Goal: Task Accomplishment & Management: Manage account settings

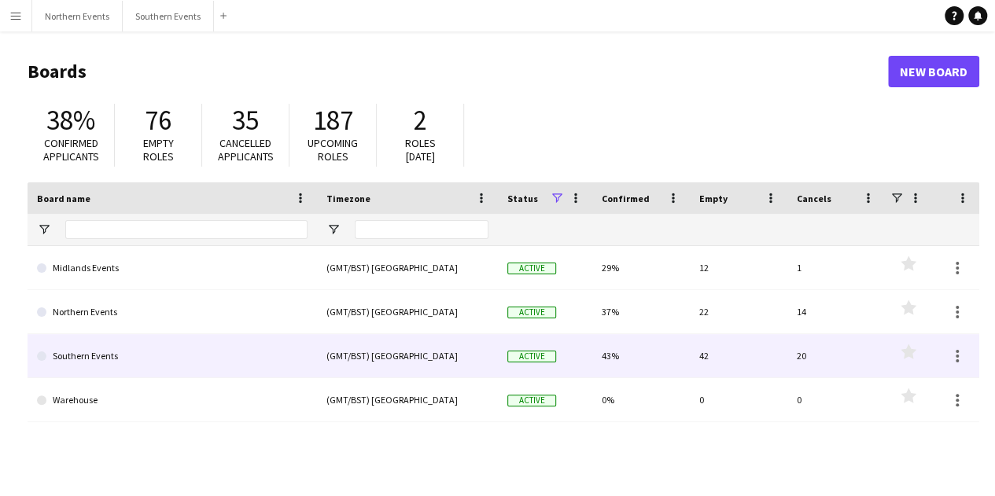
click at [163, 355] on link "Southern Events" at bounding box center [172, 356] width 271 height 44
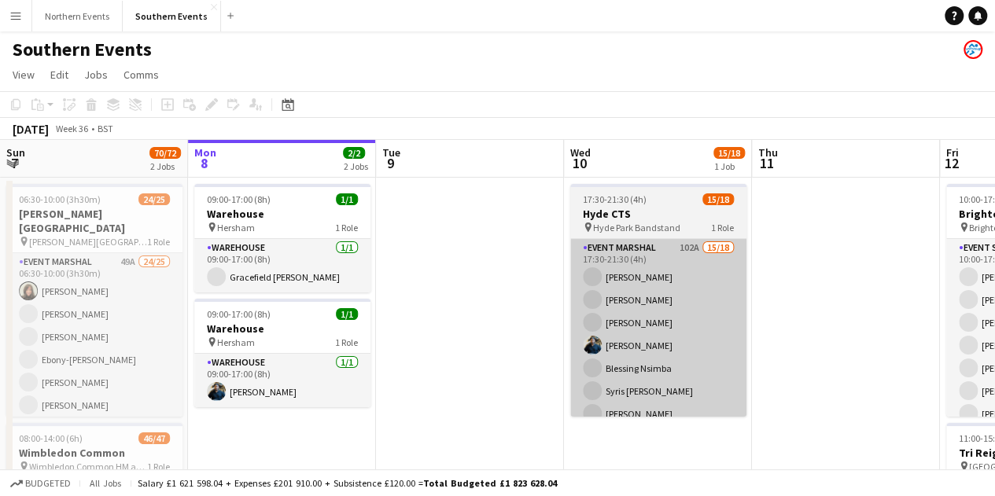
scroll to position [0, 491]
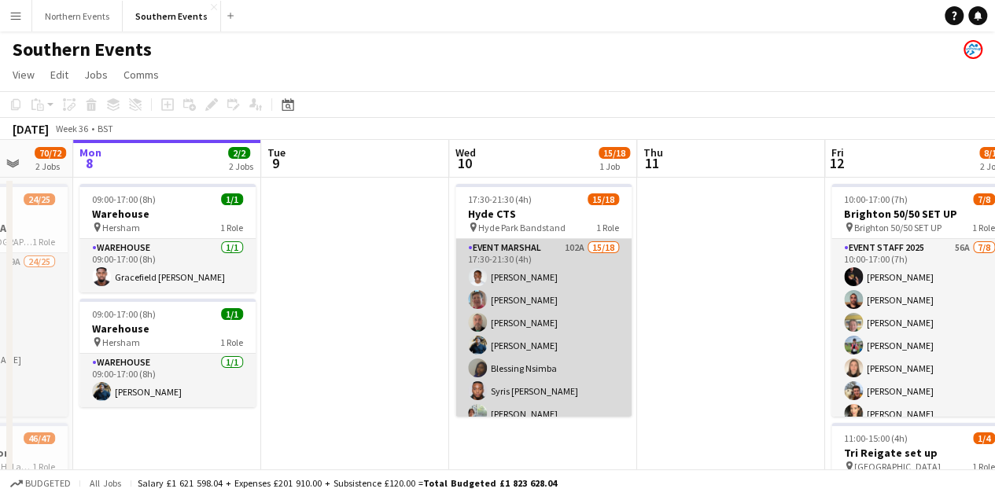
click at [558, 305] on app-card-role "Event Marshal 102A 15/18 17:30-21:30 (4h) [PERSON_NAME] [PERSON_NAME] [PERSON_N…" at bounding box center [543, 459] width 176 height 441
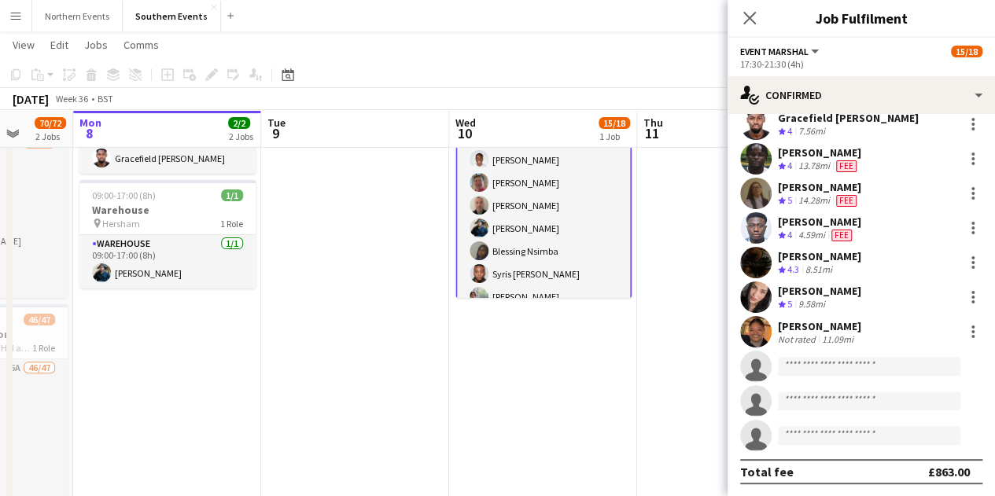
scroll to position [0, 0]
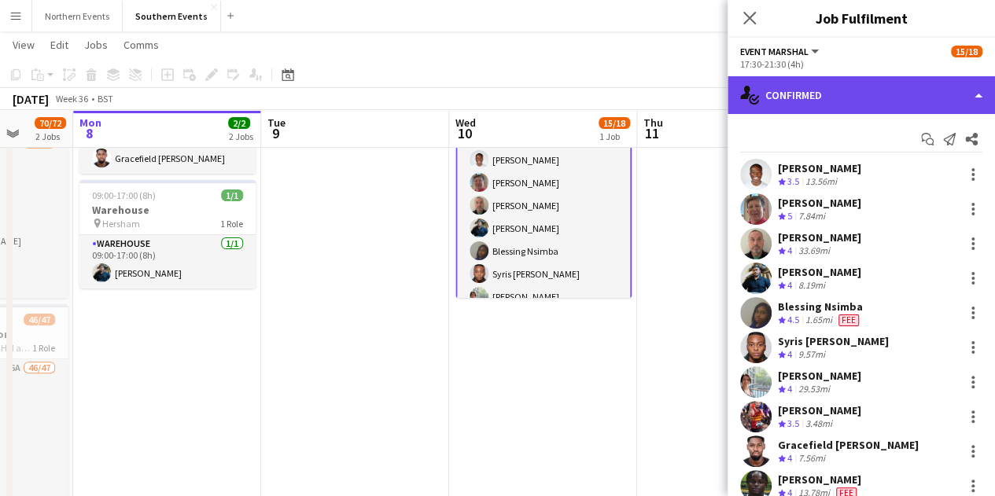
click at [782, 96] on div "single-neutral-actions-check-2 Confirmed" at bounding box center [861, 95] width 267 height 38
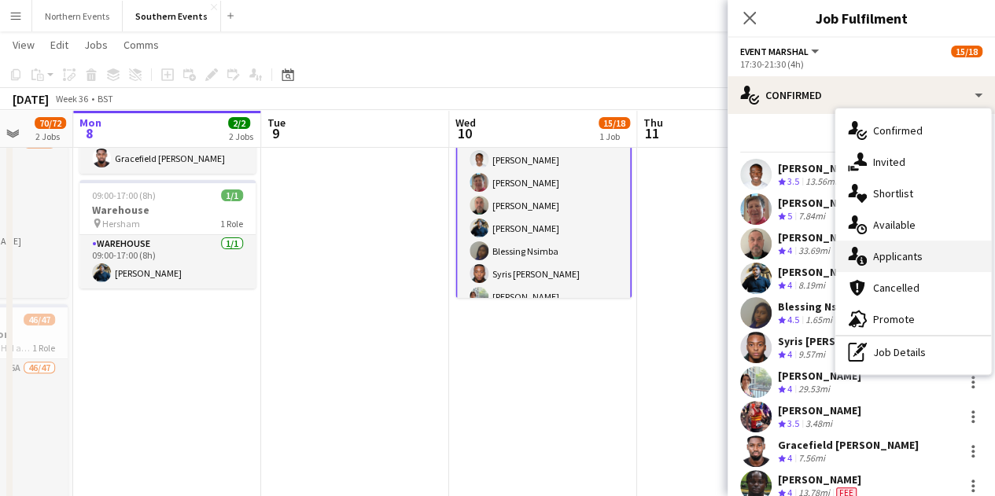
click at [926, 246] on div "single-neutral-actions-information Applicants" at bounding box center [913, 256] width 156 height 31
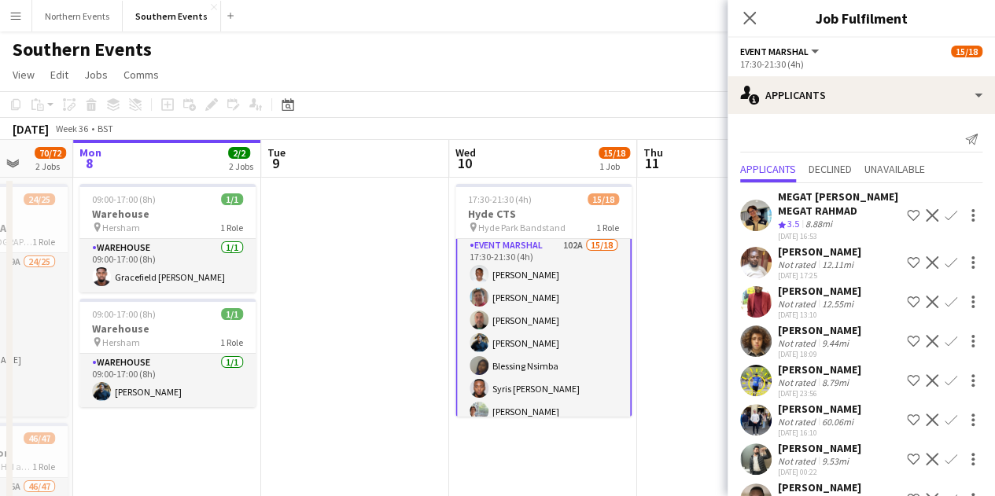
scroll to position [6, 0]
click at [945, 222] on app-icon "Confirm" at bounding box center [951, 215] width 13 height 13
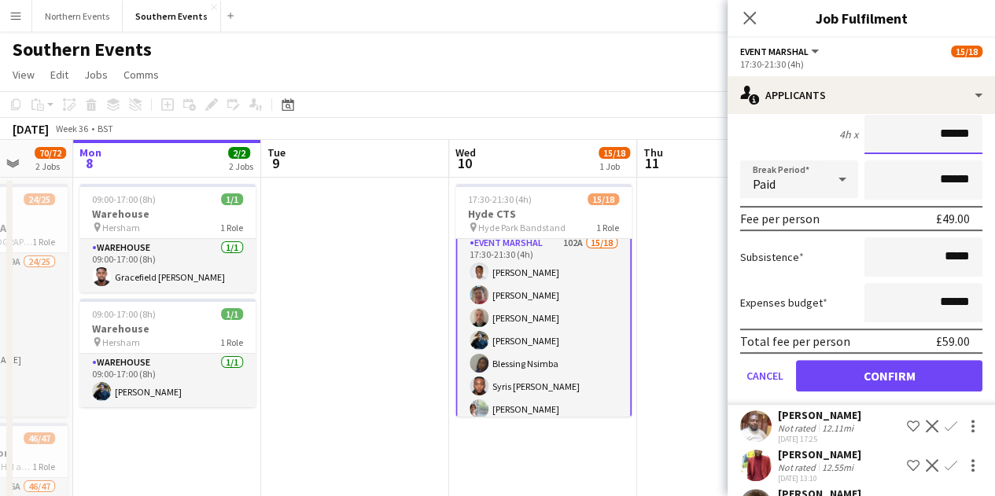
scroll to position [0, 0]
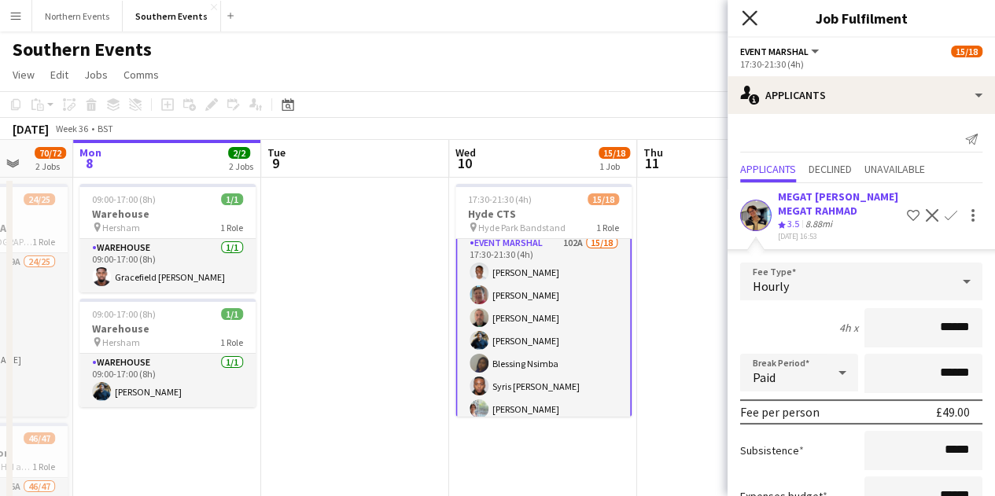
click at [742, 17] on icon "Close pop-in" at bounding box center [749, 17] width 15 height 15
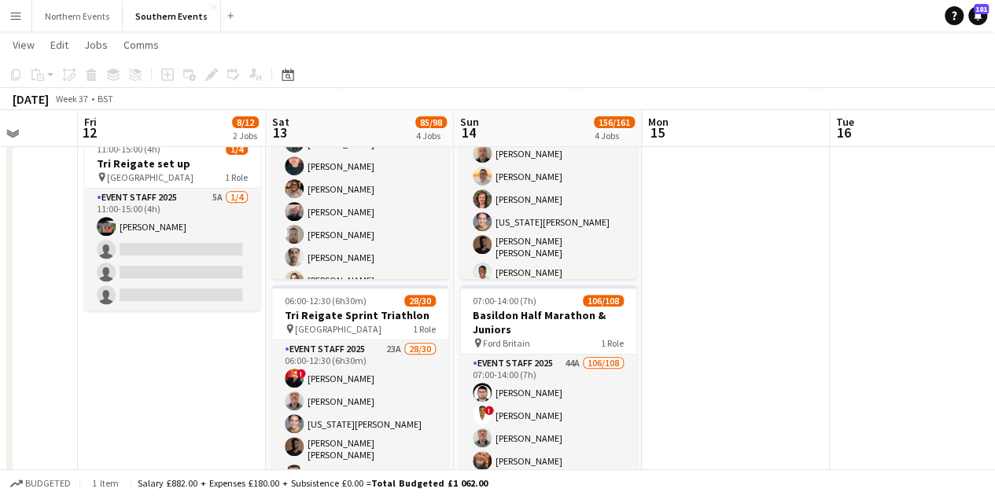
scroll to position [287, 0]
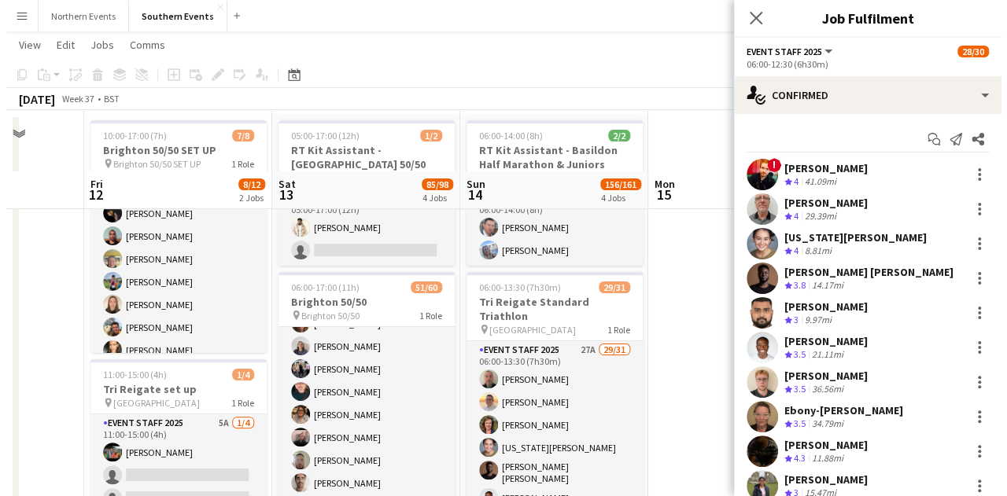
scroll to position [0, 0]
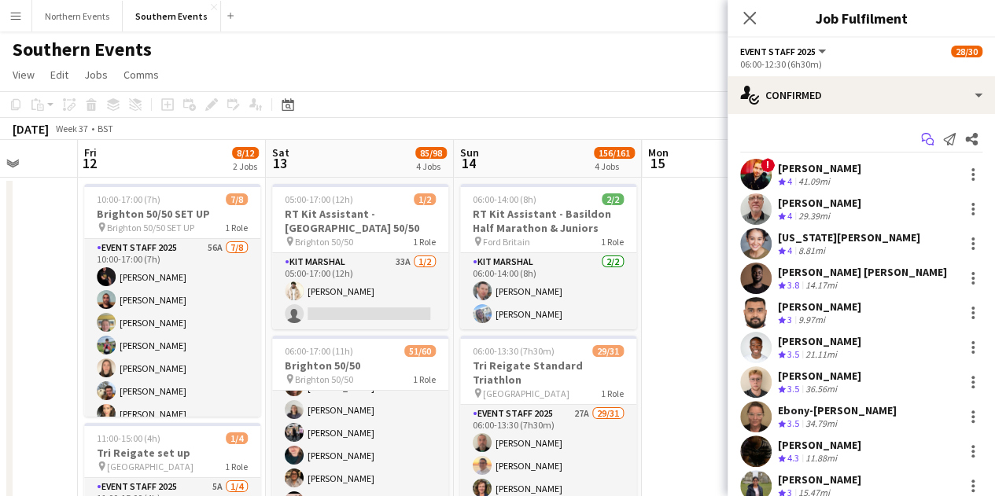
click at [921, 140] on icon at bounding box center [925, 137] width 9 height 9
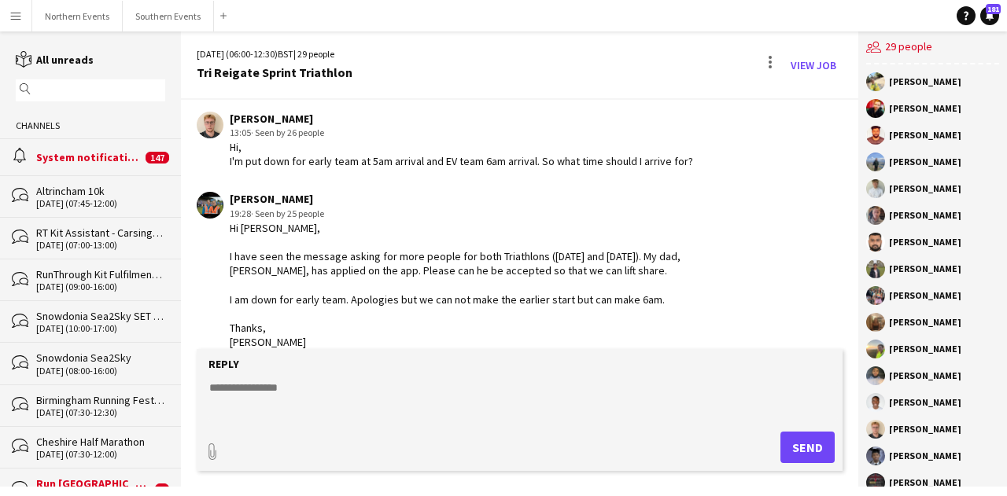
scroll to position [1159, 0]
click at [492, 223] on div "Hi [PERSON_NAME], I have seen the message asking for more people for both Triat…" at bounding box center [484, 284] width 509 height 129
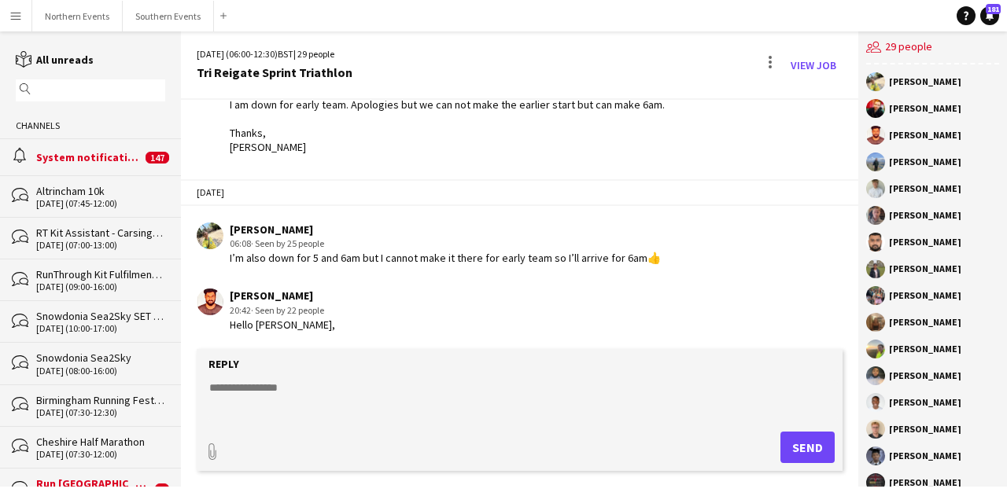
scroll to position [1441, 0]
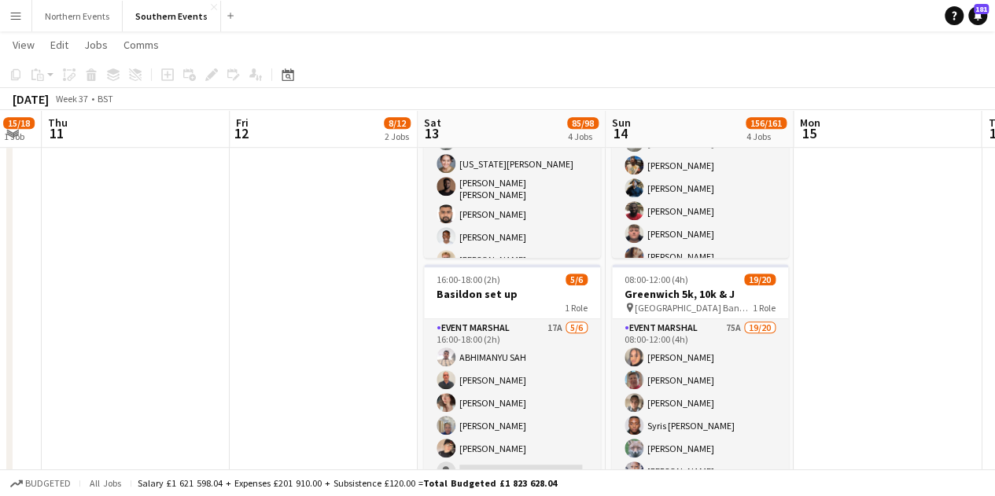
scroll to position [549, 0]
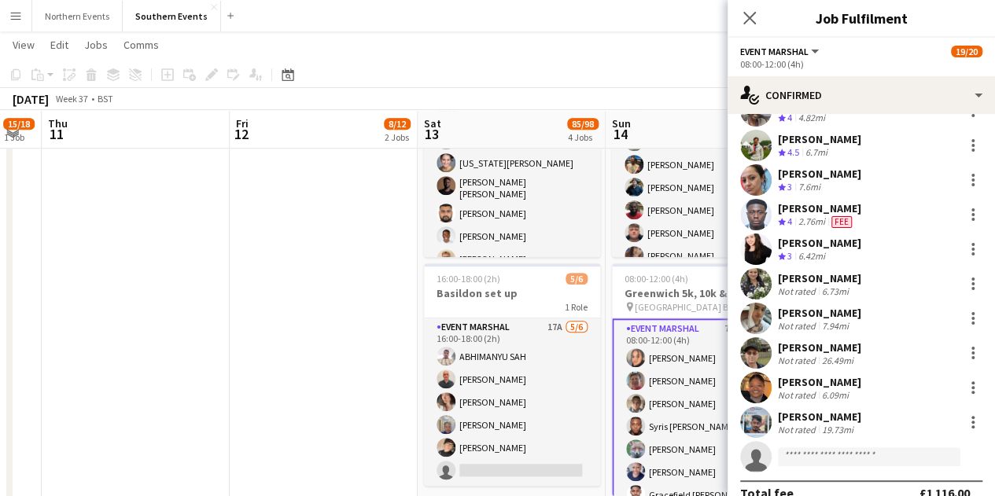
scroll to position [378, 0]
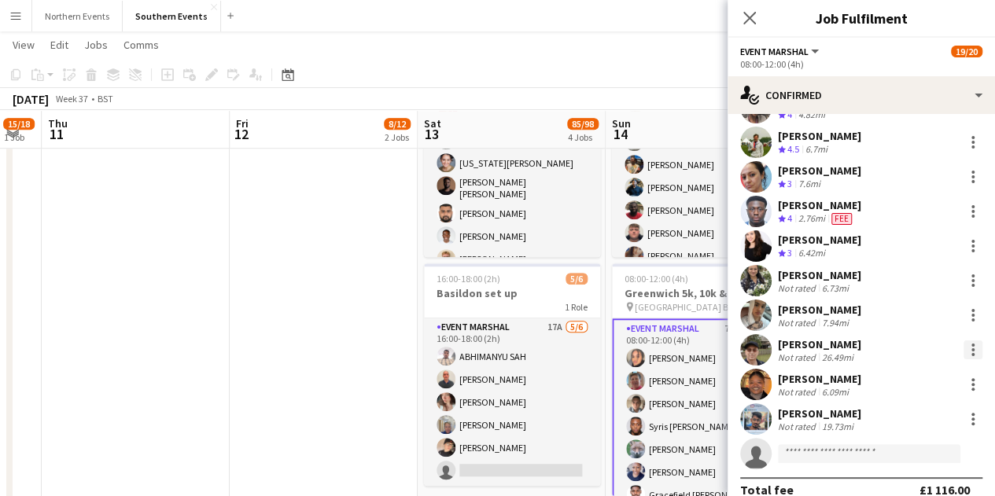
click at [963, 345] on div at bounding box center [972, 350] width 19 height 19
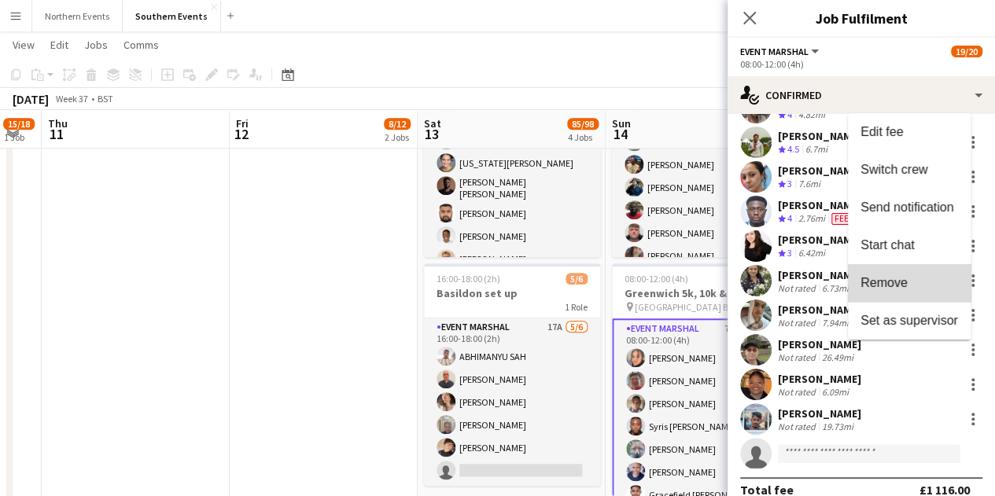
click at [921, 275] on span "Remove" at bounding box center [909, 282] width 98 height 14
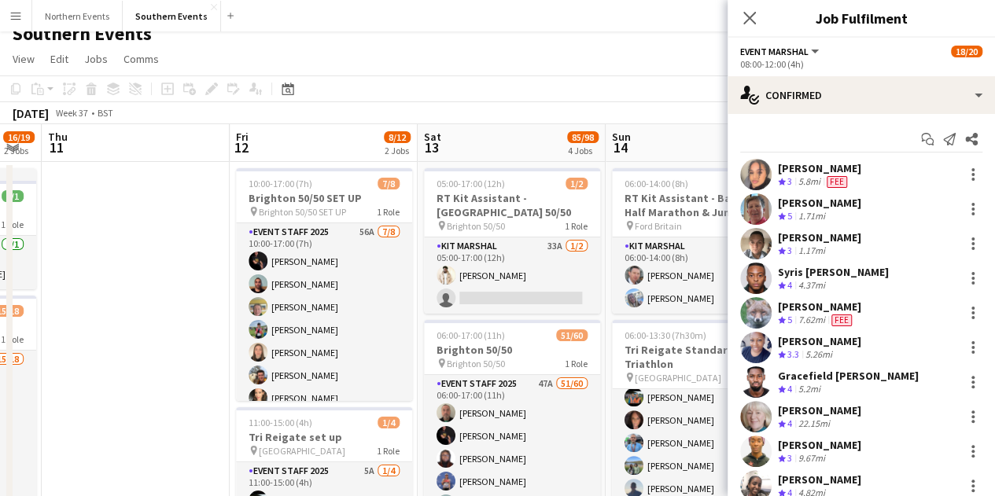
scroll to position [0, 0]
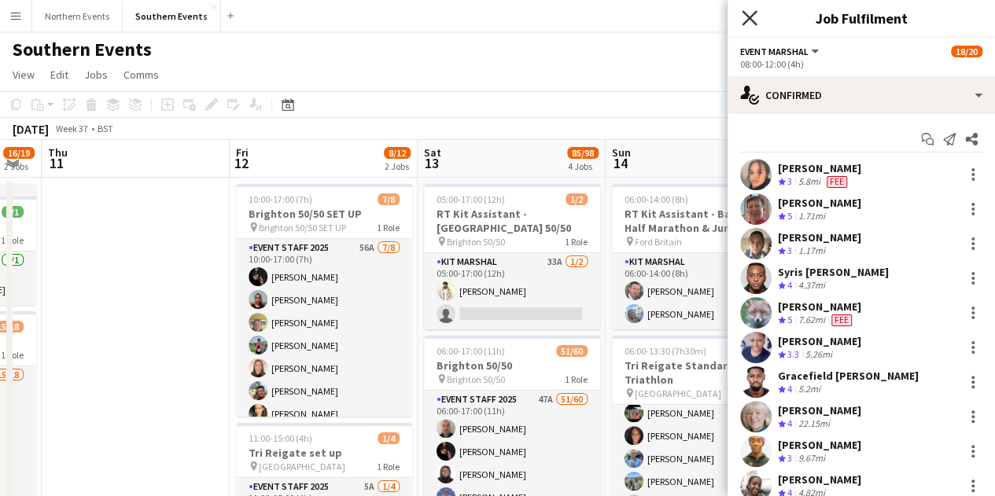
click at [744, 13] on icon at bounding box center [749, 17] width 15 height 15
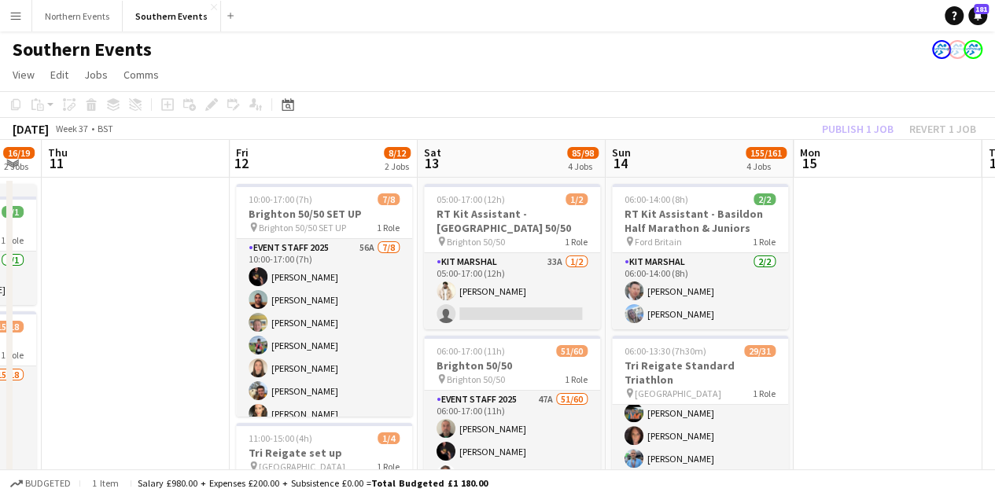
click at [865, 127] on div "Publish 1 job Revert 1 job" at bounding box center [899, 129] width 192 height 20
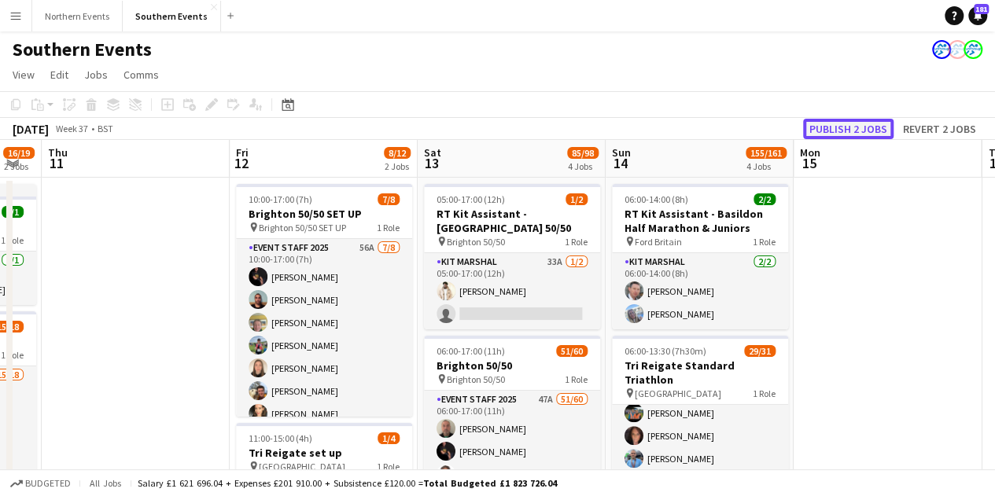
click at [845, 128] on button "Publish 2 jobs" at bounding box center [848, 129] width 90 height 20
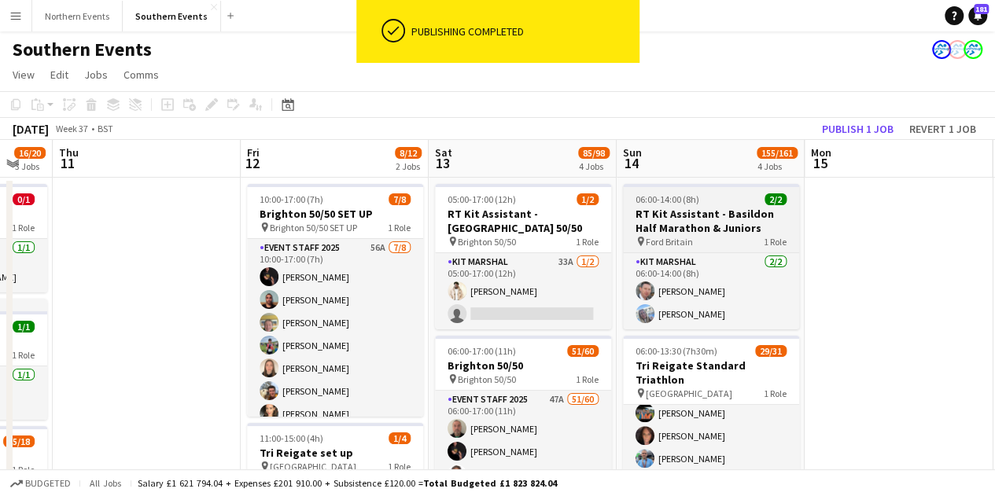
scroll to position [0, 511]
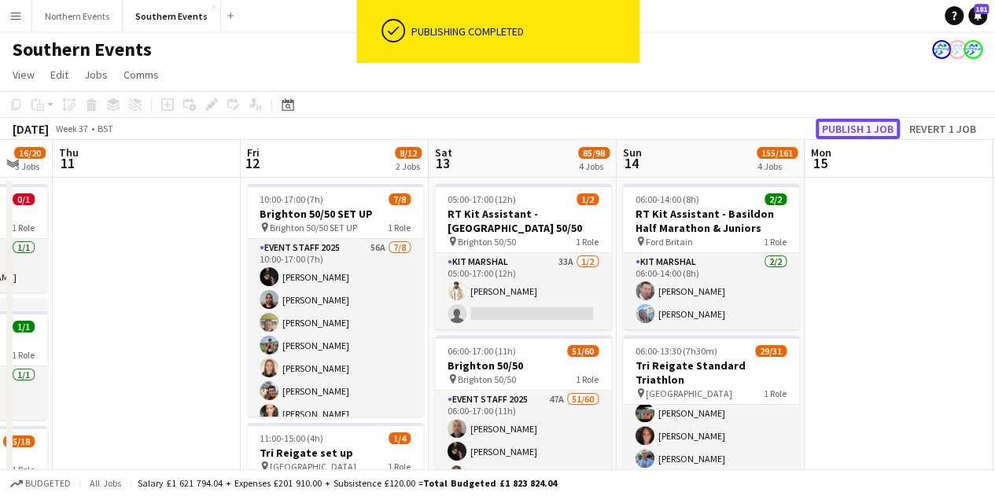
click at [856, 127] on button "Publish 1 job" at bounding box center [858, 129] width 84 height 20
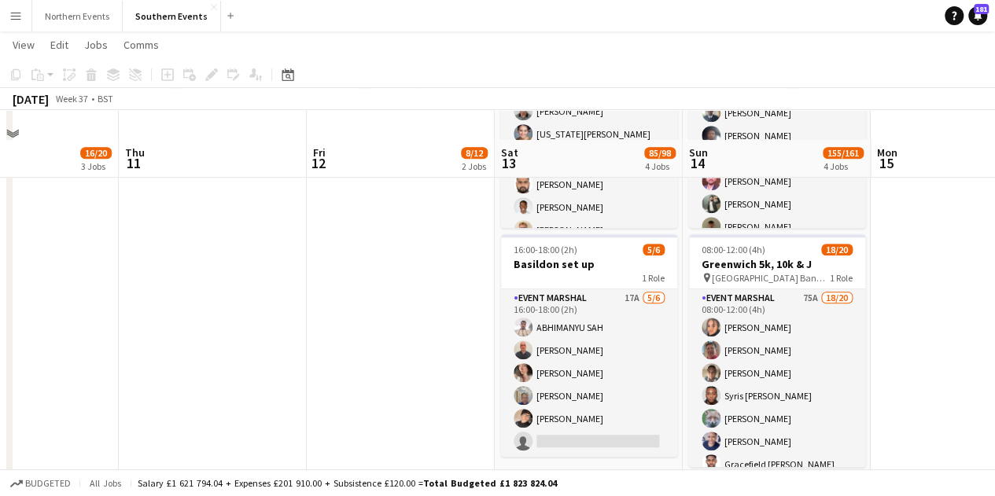
scroll to position [608, 0]
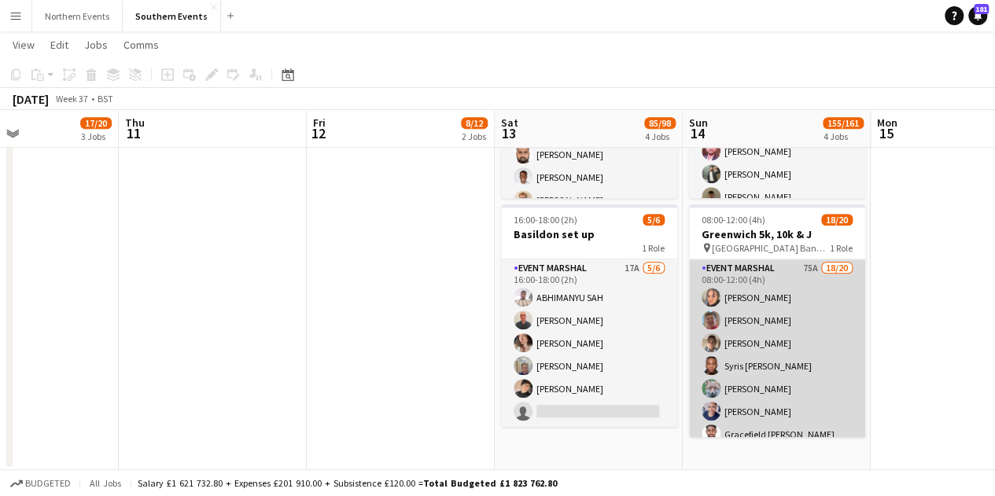
click at [779, 297] on app-card-role "Event Marshal 75A 18/20 08:00-12:00 (4h) [PERSON_NAME] [PERSON_NAME] [PERSON_NA…" at bounding box center [777, 503] width 176 height 487
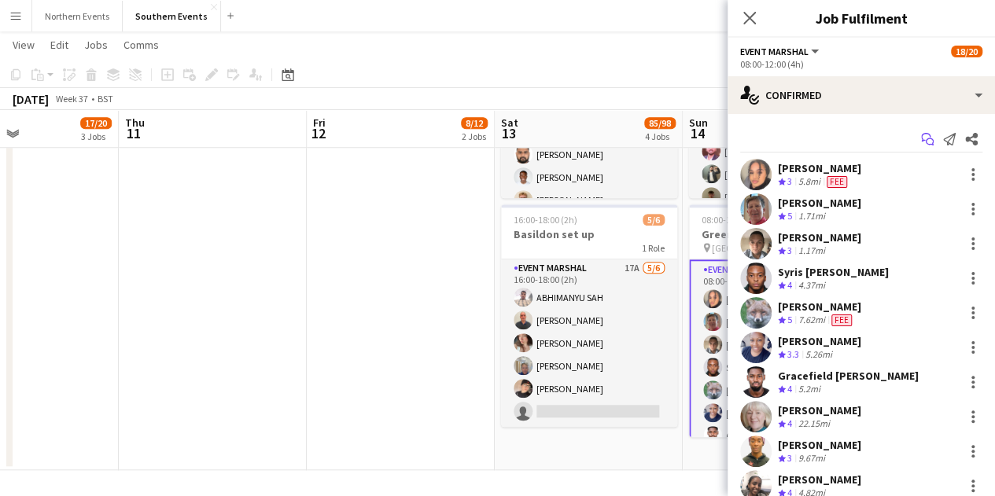
click at [916, 131] on app-icon "Start chat" at bounding box center [927, 139] width 22 height 22
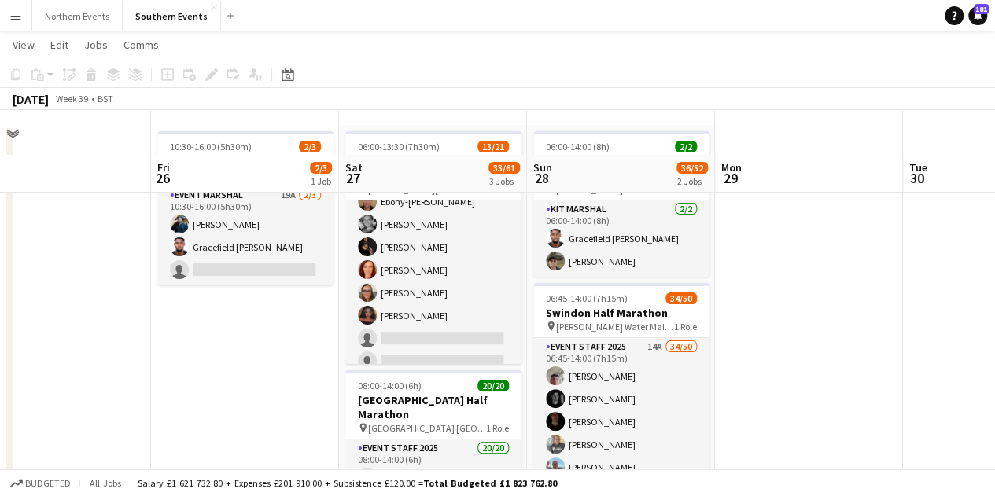
scroll to position [427, 0]
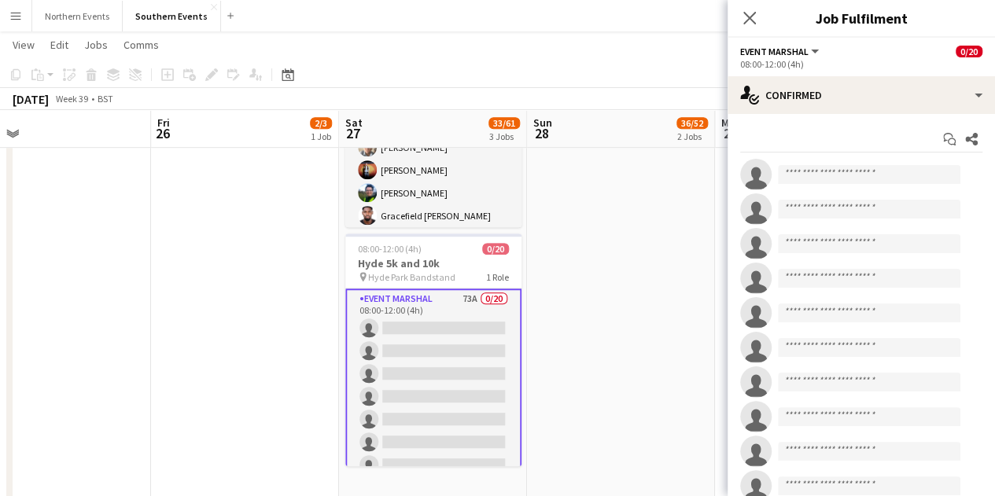
click at [764, 11] on div "Close pop-in" at bounding box center [750, 18] width 44 height 36
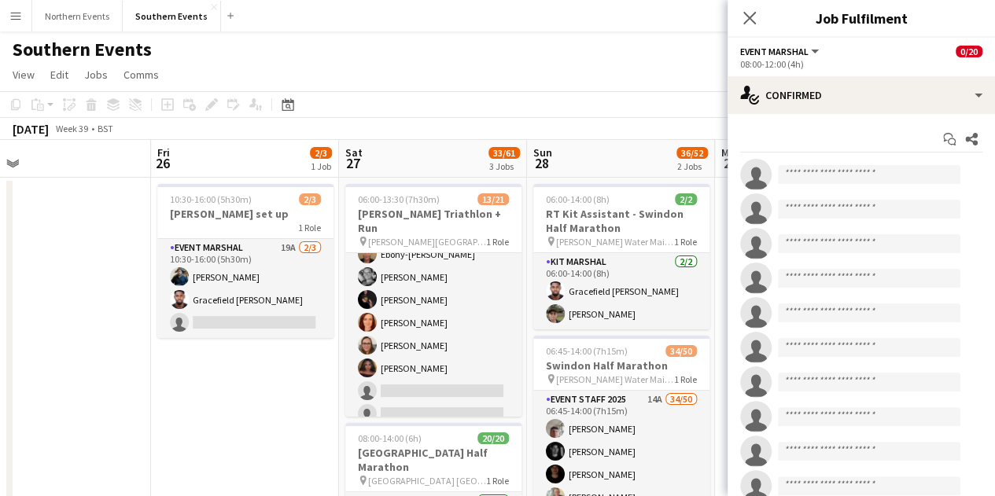
scroll to position [234, 0]
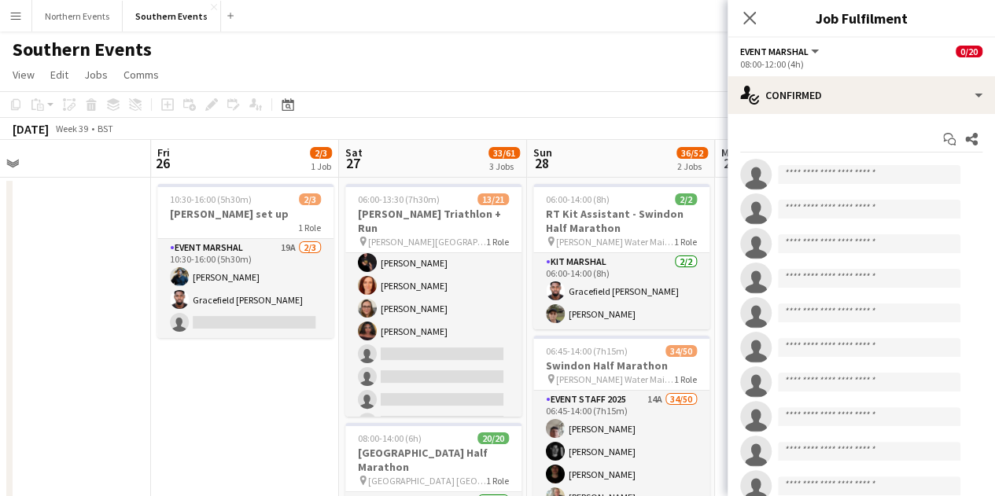
click at [737, 20] on div "Close pop-in" at bounding box center [750, 18] width 44 height 36
click at [739, 20] on app-icon "Close pop-in" at bounding box center [750, 18] width 23 height 23
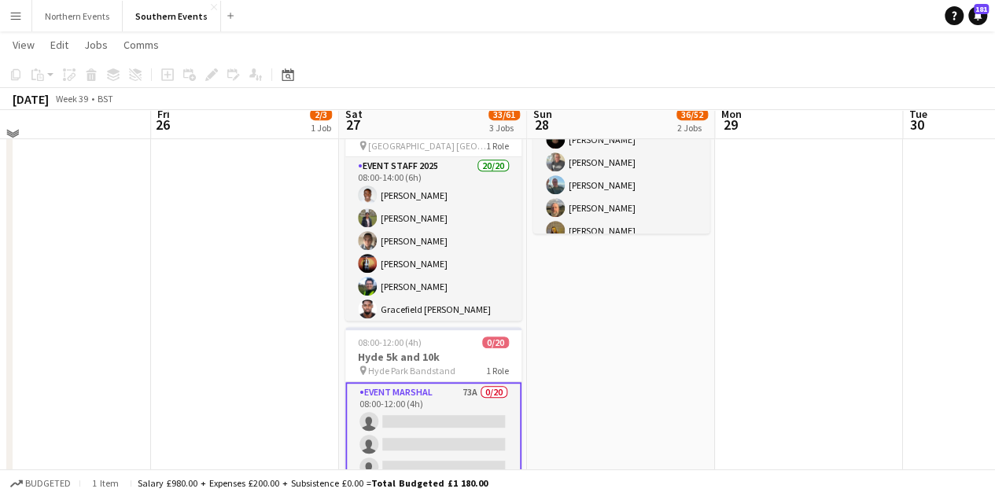
scroll to position [335, 0]
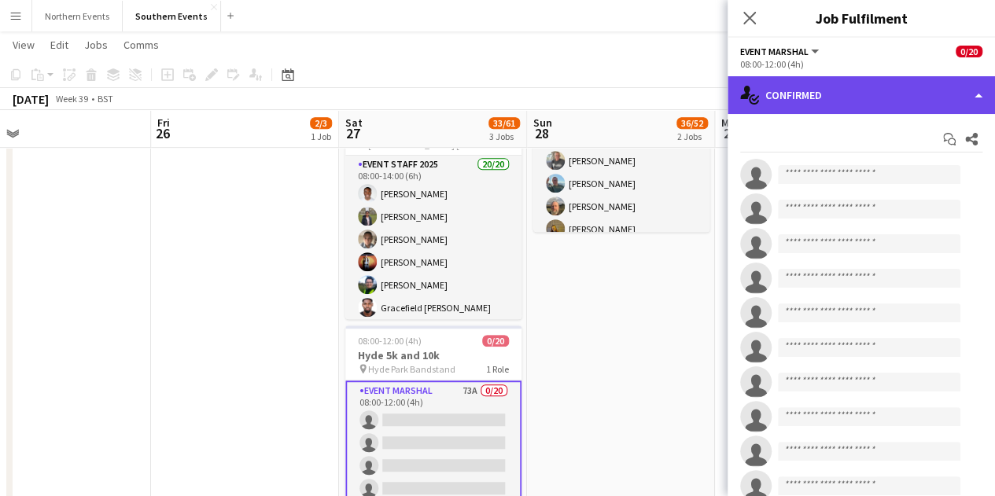
click at [809, 84] on div "single-neutral-actions-check-2 Confirmed" at bounding box center [861, 95] width 267 height 38
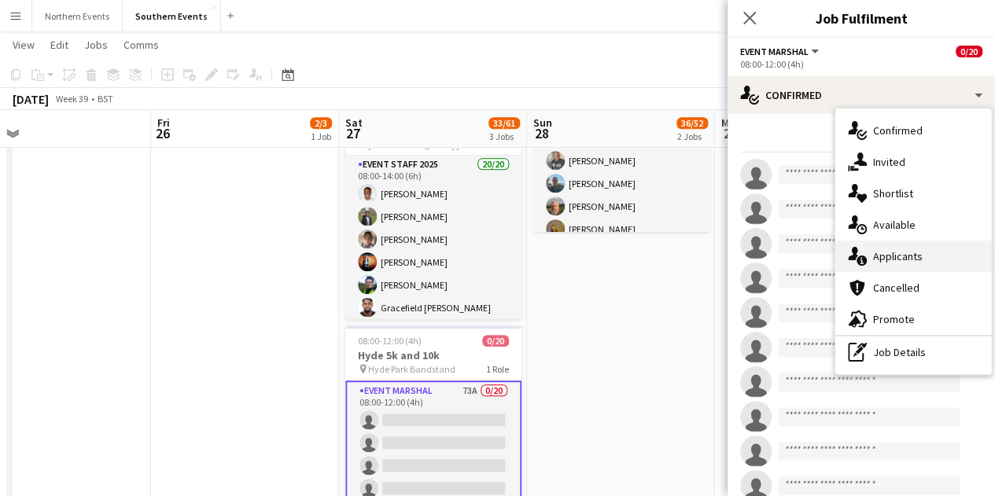
click at [897, 251] on span "Applicants" at bounding box center [898, 256] width 50 height 14
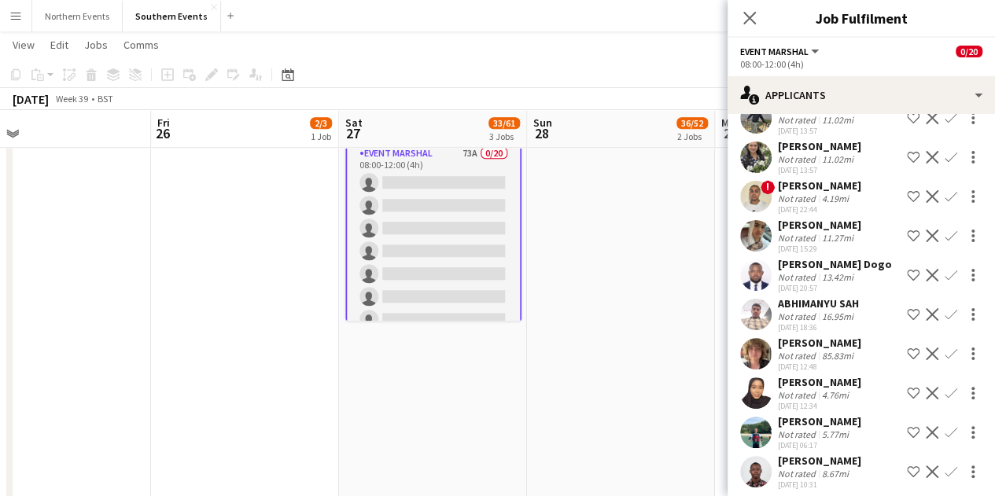
scroll to position [1866, 0]
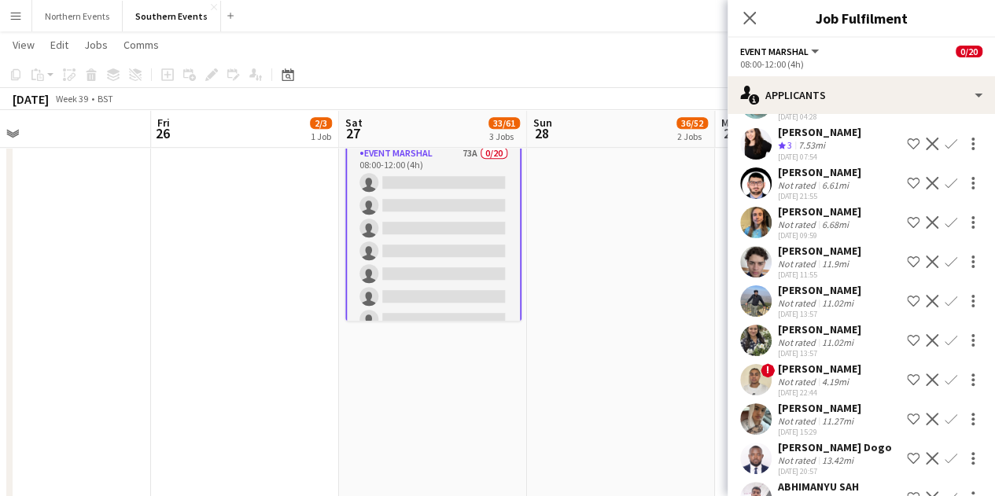
click at [854, 267] on div "[PERSON_NAME] Not rated 11.9mi [DATE] 11:55 Shortlist crew Decline Confirm" at bounding box center [861, 262] width 267 height 36
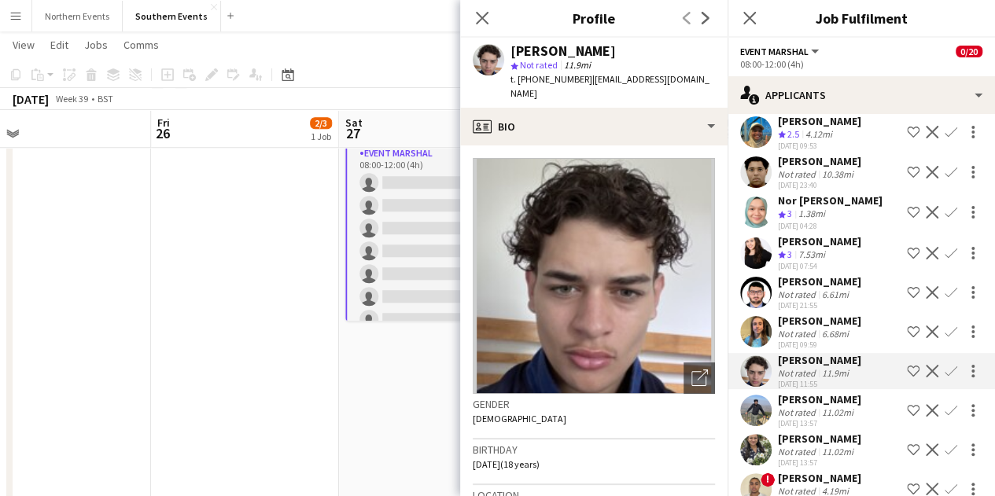
scroll to position [1580, 0]
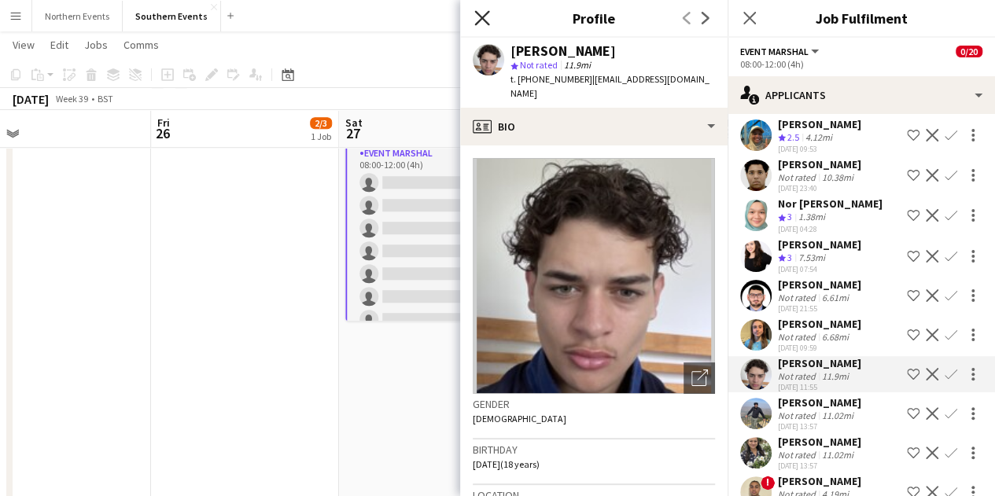
click at [483, 14] on icon "Close pop-in" at bounding box center [481, 17] width 15 height 15
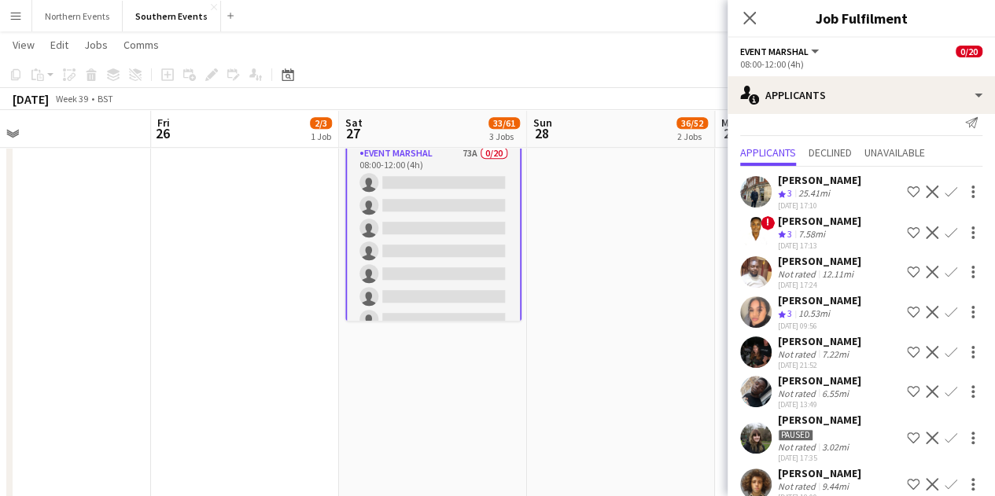
scroll to position [0, 0]
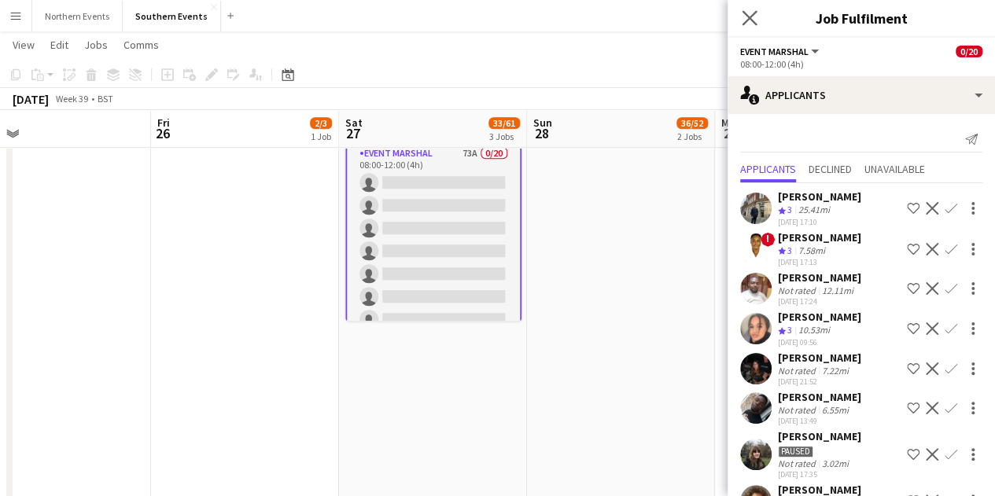
click at [750, 10] on app-icon "Close pop-in" at bounding box center [750, 18] width 23 height 23
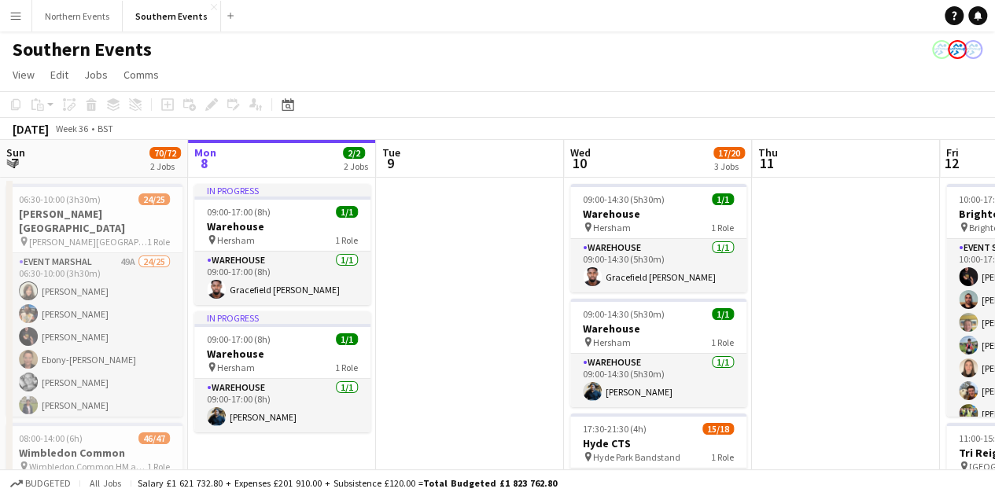
click at [16, 23] on button "Menu" at bounding box center [15, 15] width 31 height 31
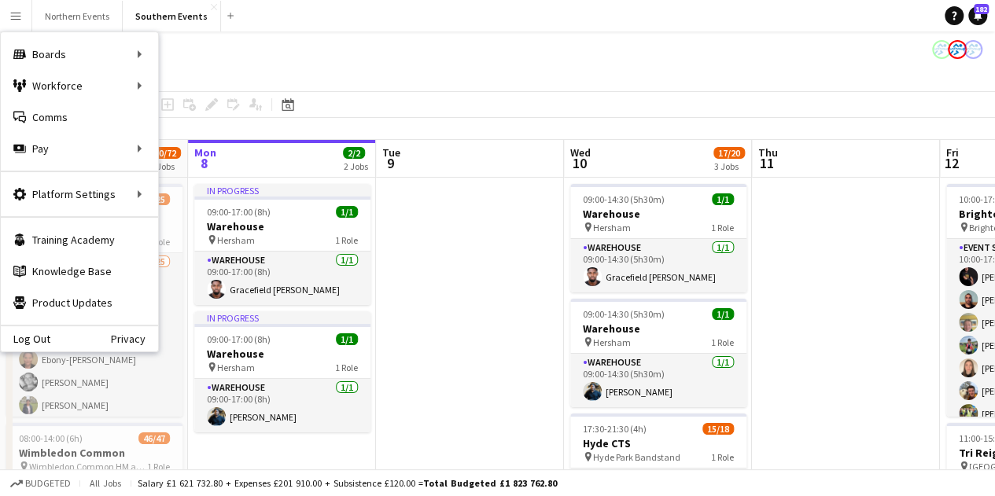
click at [377, 10] on app-navbar "Menu Boards Boards Boards All jobs Status Workforce Workforce My Workforce Recr…" at bounding box center [497, 15] width 995 height 31
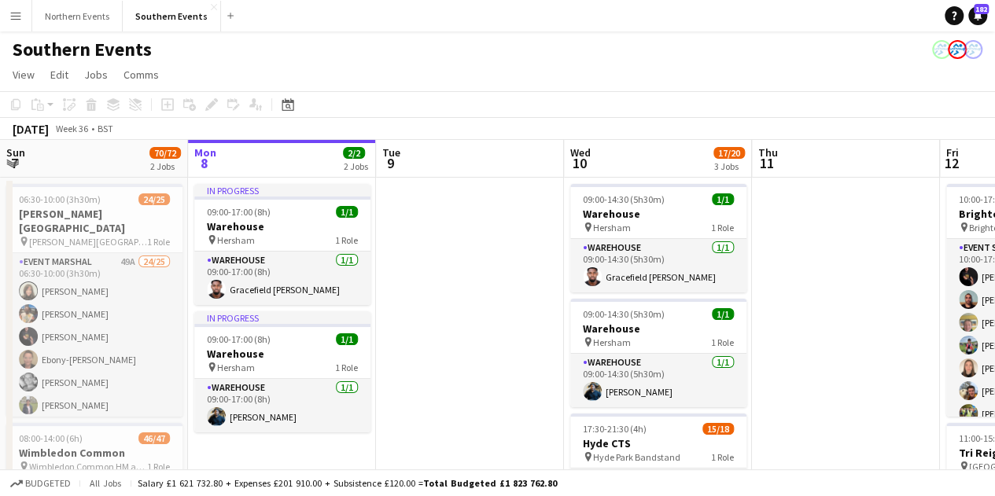
click at [11, 4] on button "Menu" at bounding box center [15, 15] width 31 height 31
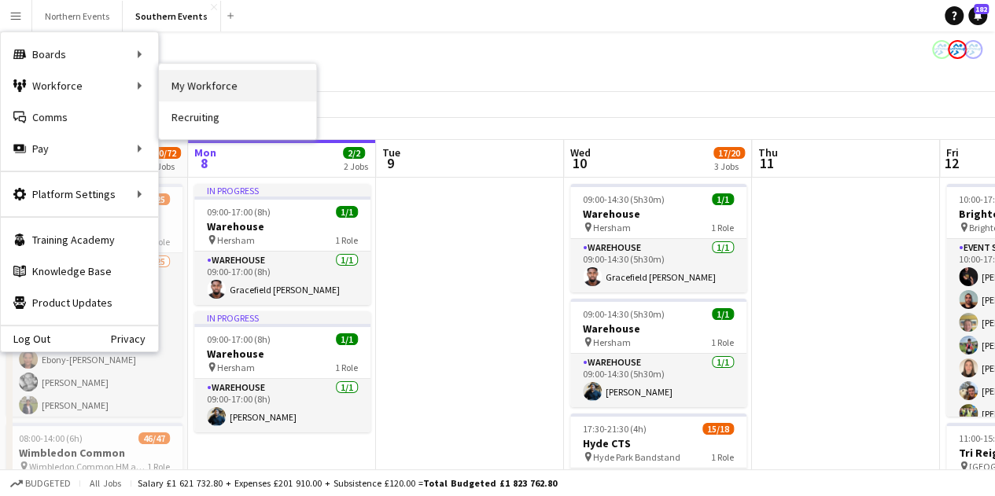
click at [216, 94] on link "My Workforce" at bounding box center [237, 85] width 157 height 31
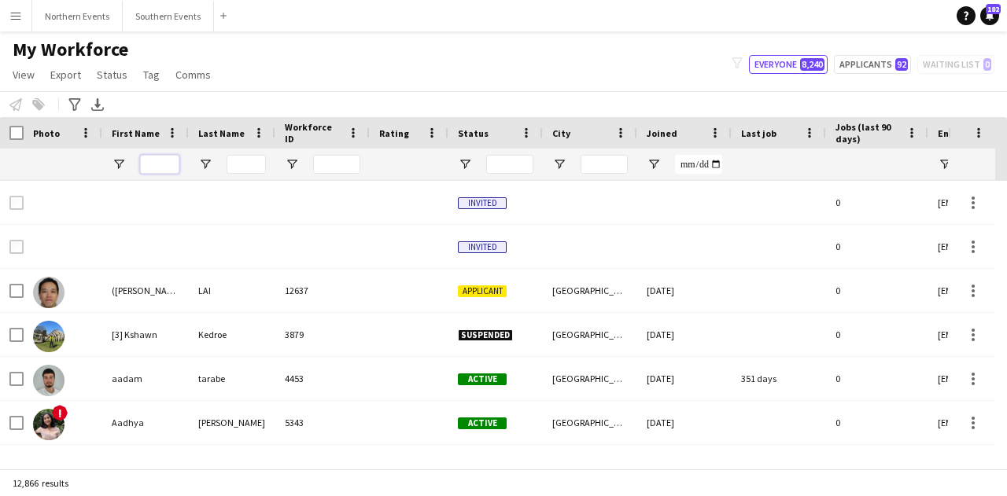
click at [154, 171] on input "First Name Filter Input" at bounding box center [159, 164] width 39 height 19
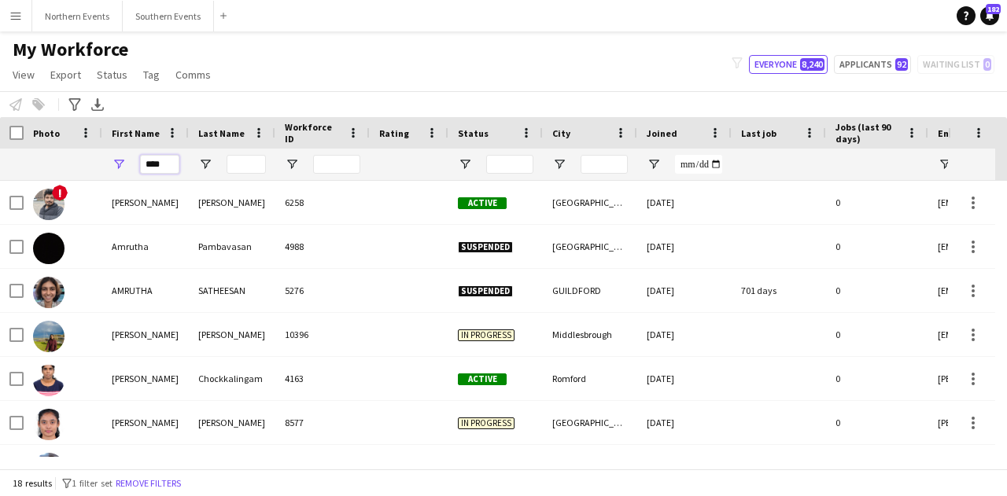
type input "****"
click at [246, 168] on input "Last Name Filter Input" at bounding box center [246, 164] width 39 height 19
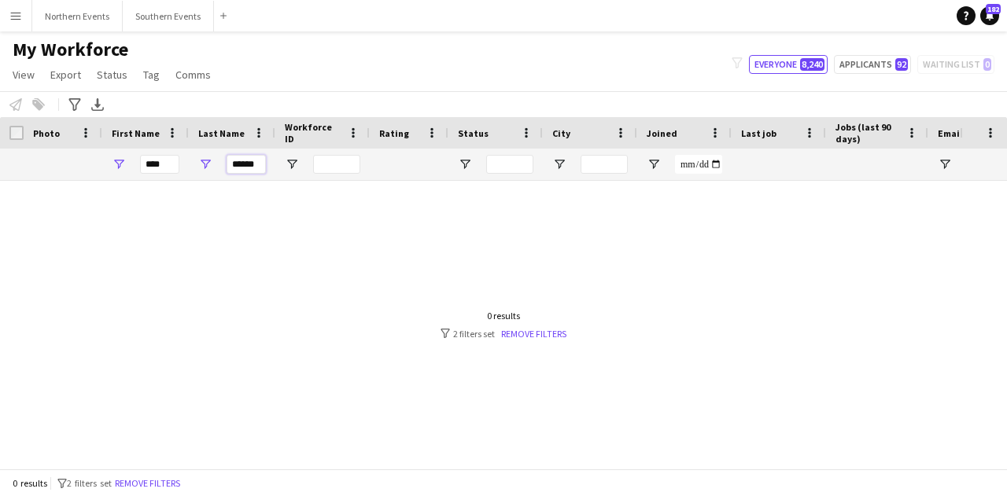
type input "******"
click at [166, 167] on input "****" at bounding box center [159, 164] width 39 height 19
type input "*"
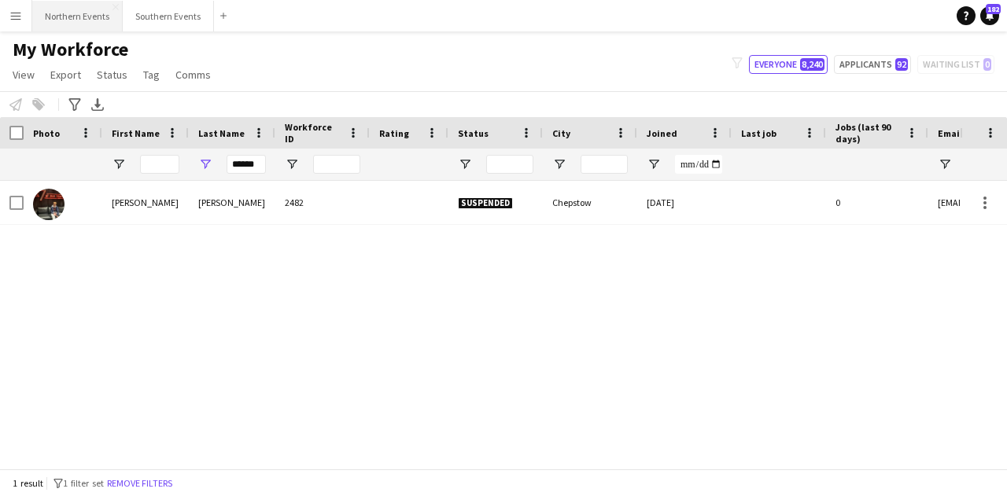
click at [41, 16] on button "Northern Events Close" at bounding box center [77, 16] width 90 height 31
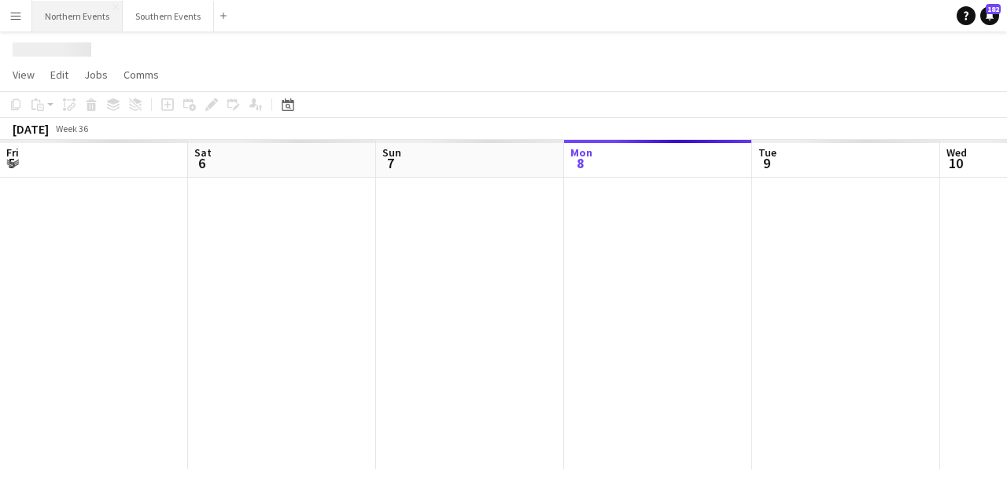
scroll to position [0, 376]
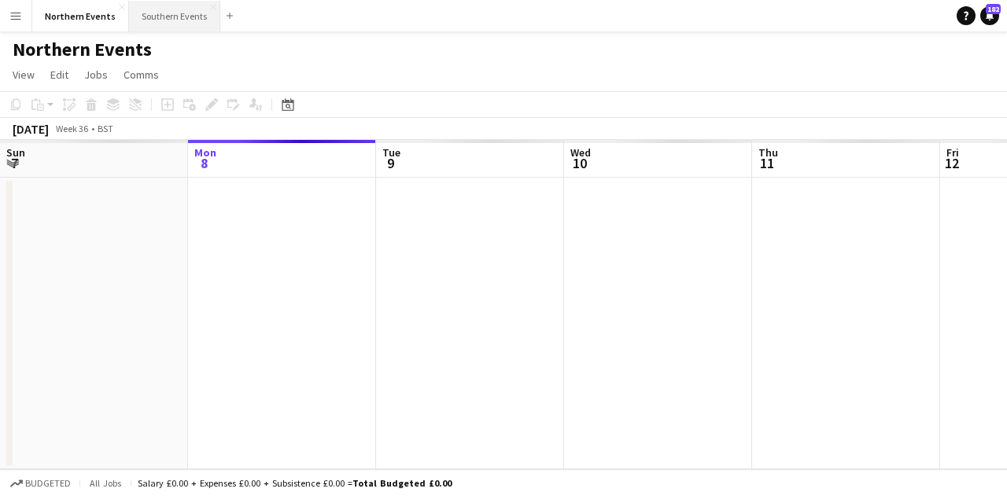
click at [173, 5] on button "Southern Events Close" at bounding box center [174, 16] width 91 height 31
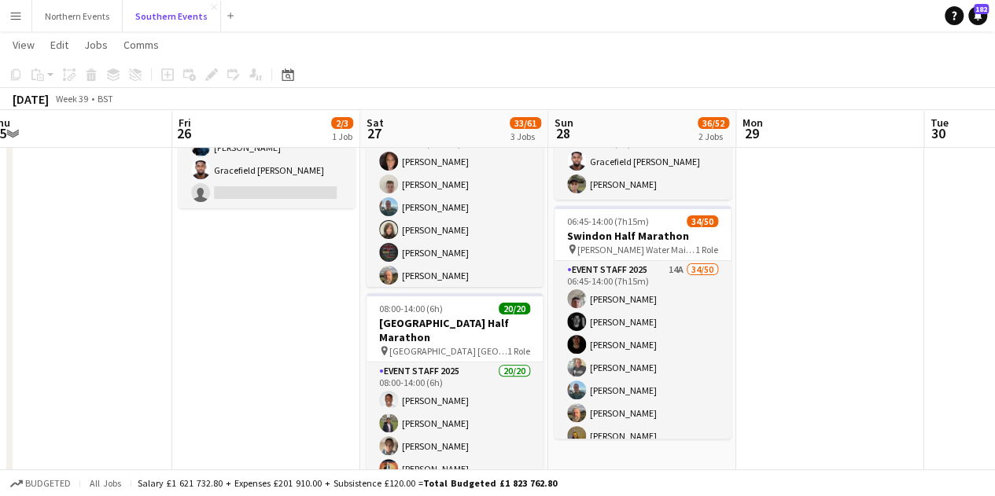
scroll to position [129, 0]
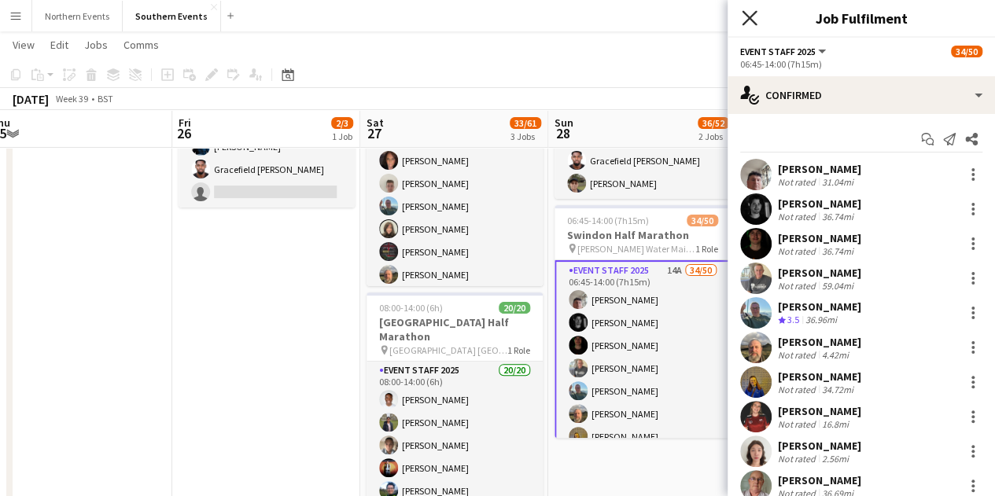
click at [752, 23] on icon "Close pop-in" at bounding box center [749, 17] width 15 height 15
